Goal: Transaction & Acquisition: Obtain resource

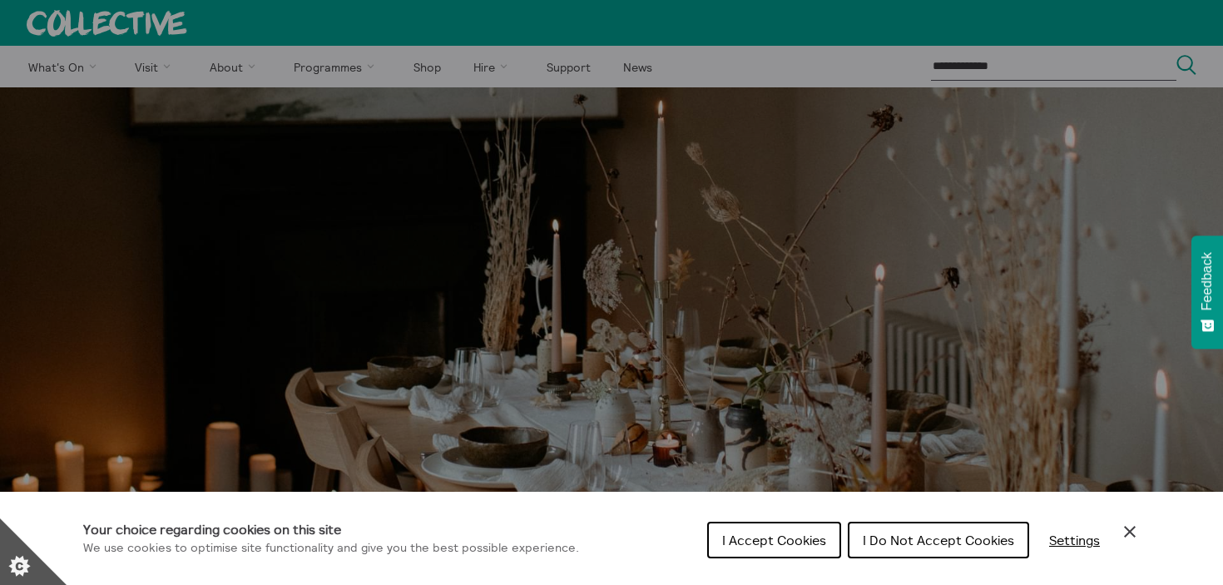
click at [746, 536] on span "I Accept Cookies" at bounding box center [774, 540] width 104 height 17
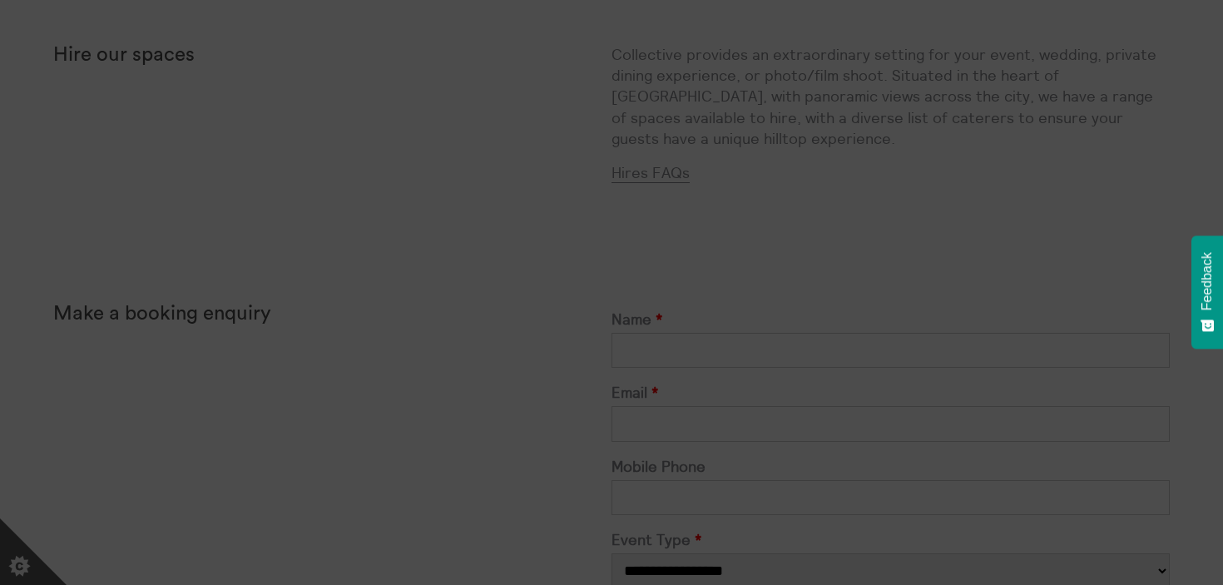
scroll to position [502, 0]
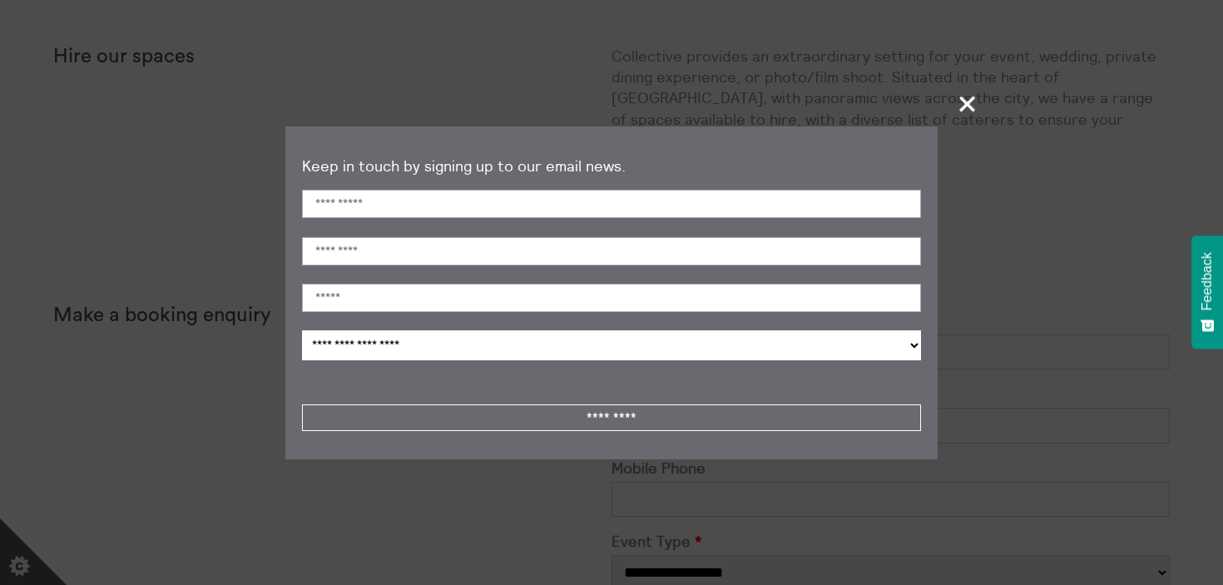
click at [963, 106] on span "+" at bounding box center [967, 103] width 49 height 49
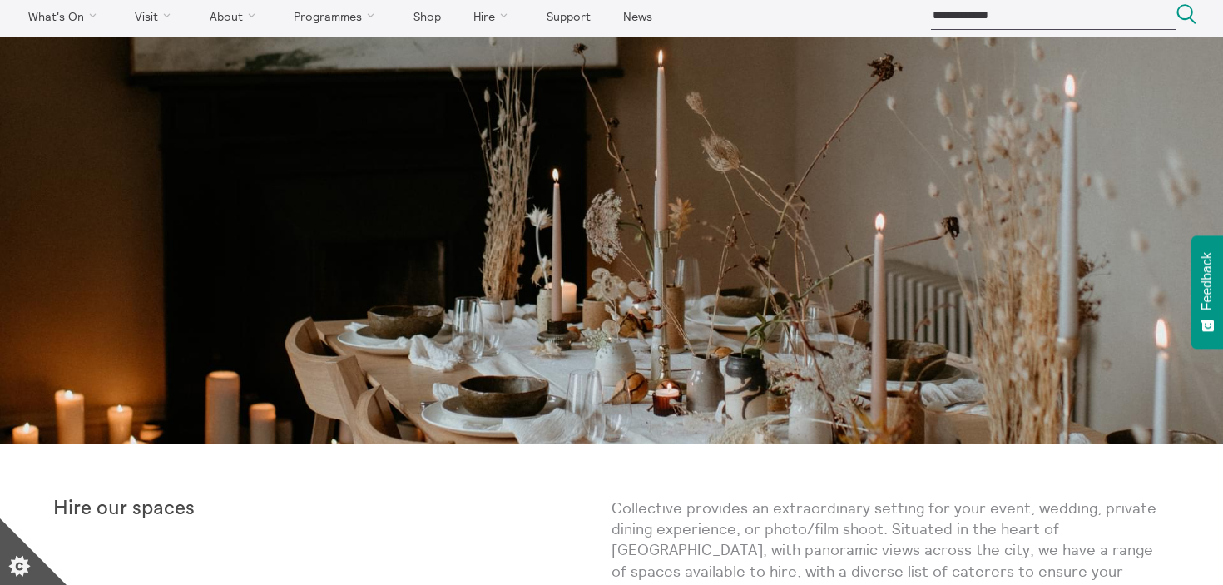
scroll to position [0, 0]
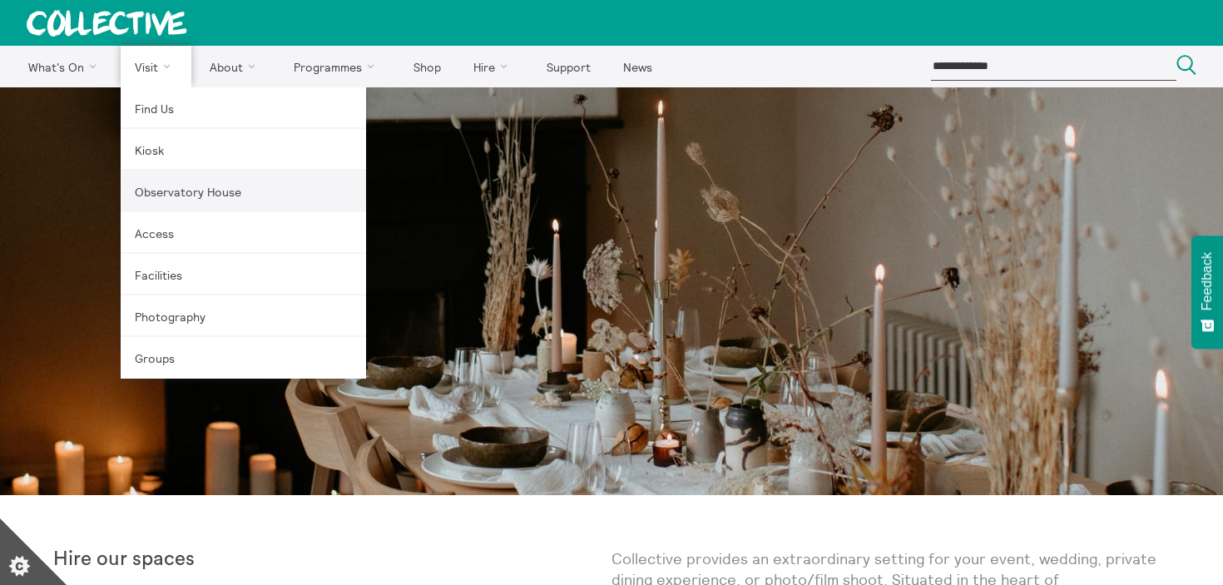
click at [166, 195] on link "Observatory House" at bounding box center [243, 192] width 245 height 42
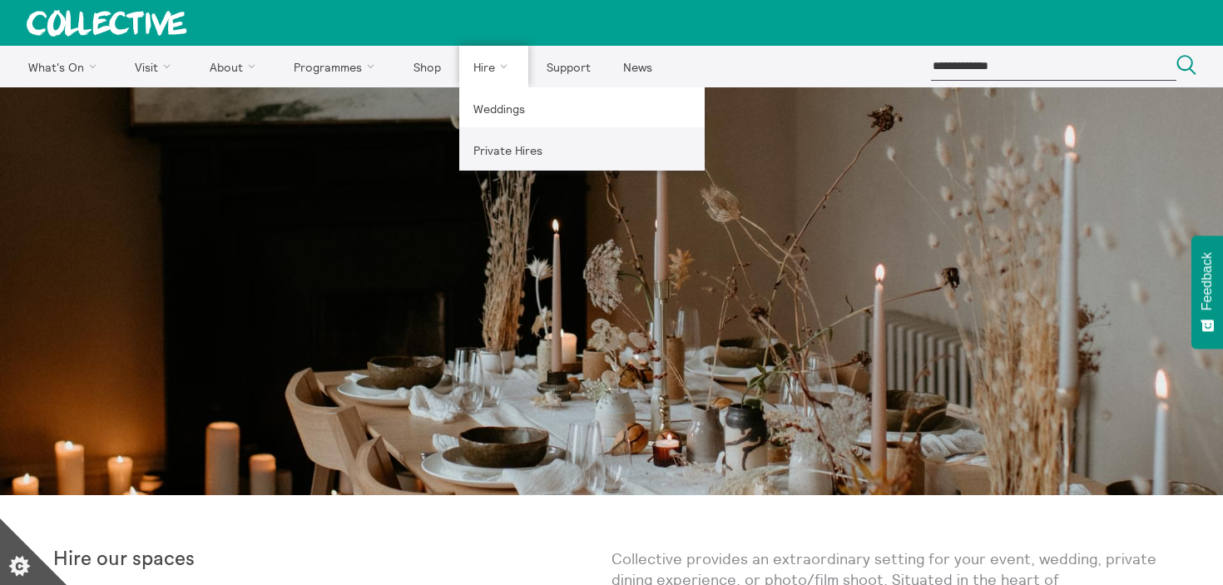
click at [502, 148] on link "Private Hires" at bounding box center [581, 150] width 245 height 42
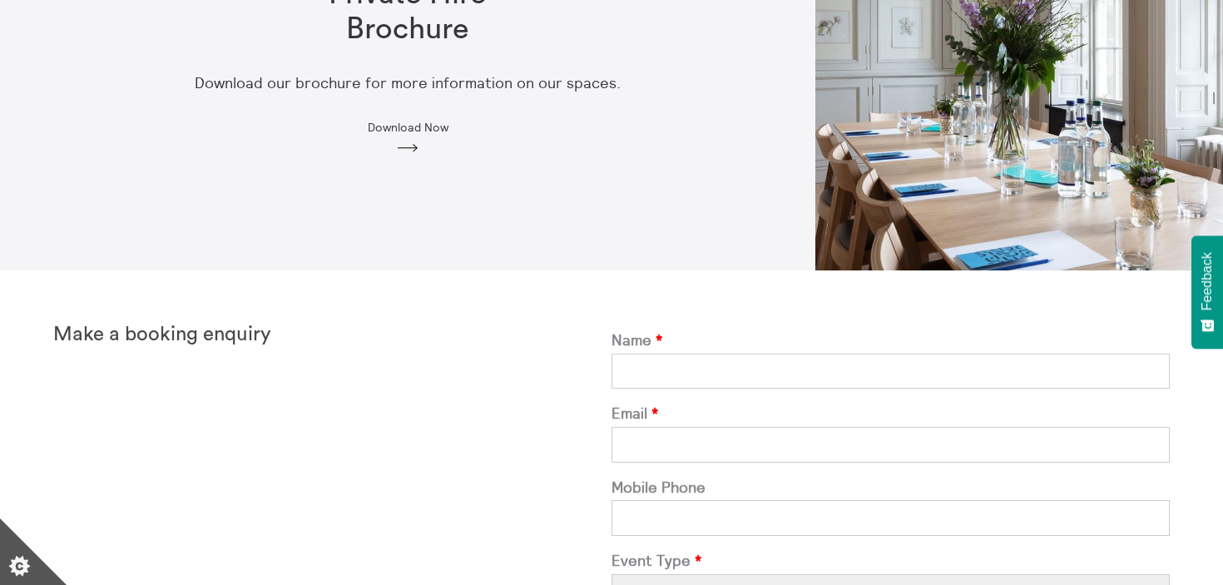
scroll to position [229, 0]
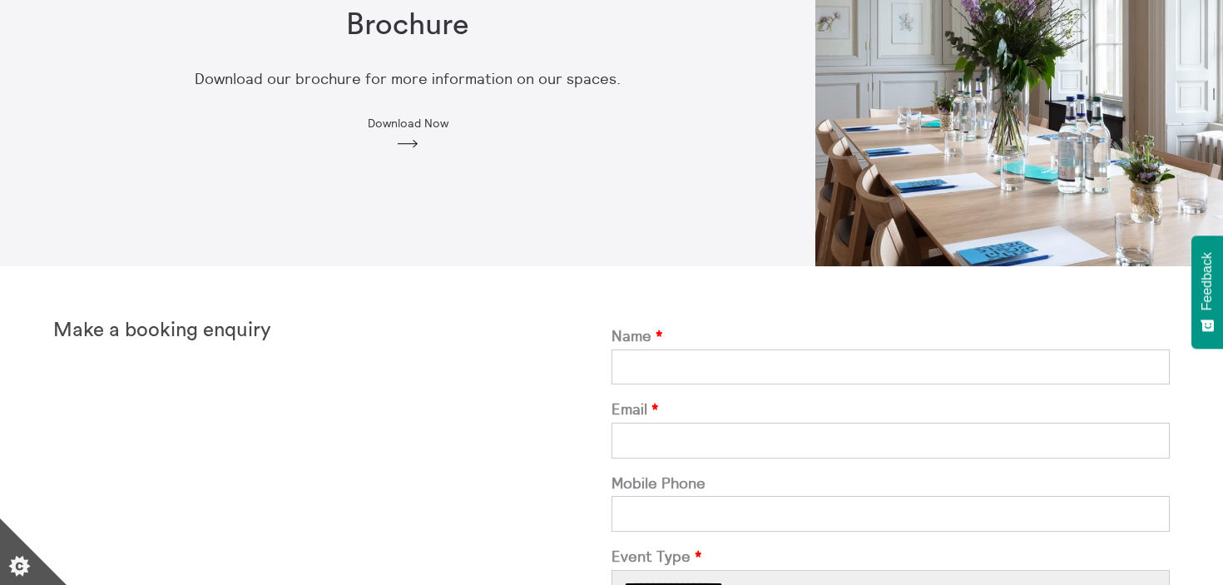
click at [430, 121] on span "Download Now" at bounding box center [408, 122] width 81 height 13
